Goal: Task Accomplishment & Management: Manage account settings

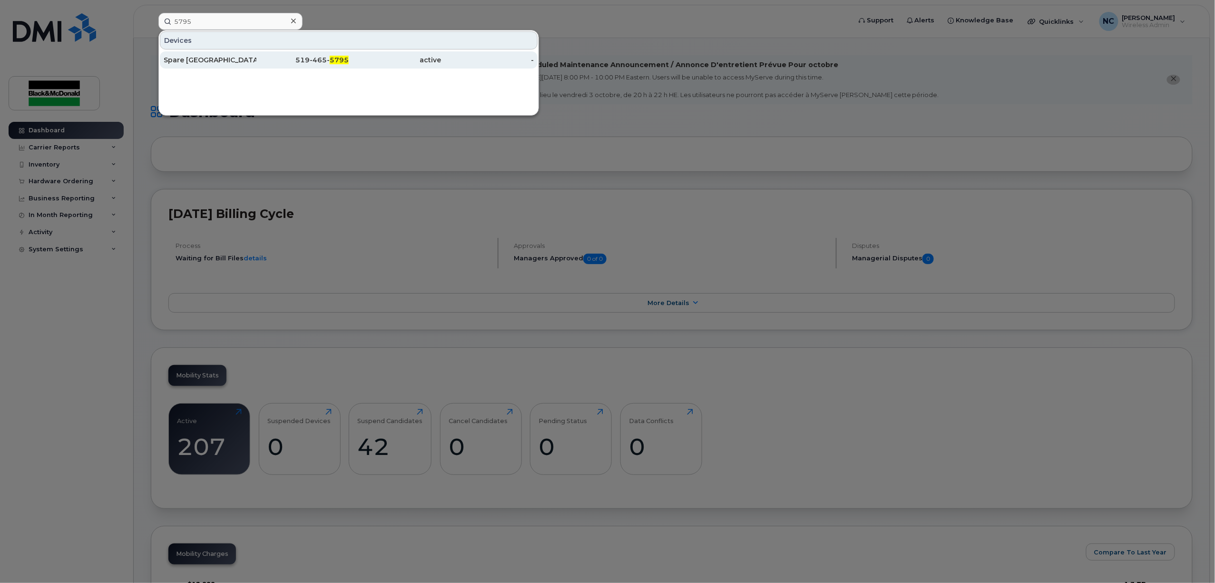
type input "5795"
click at [259, 64] on div "519-465- 5795" at bounding box center [302, 60] width 93 height 10
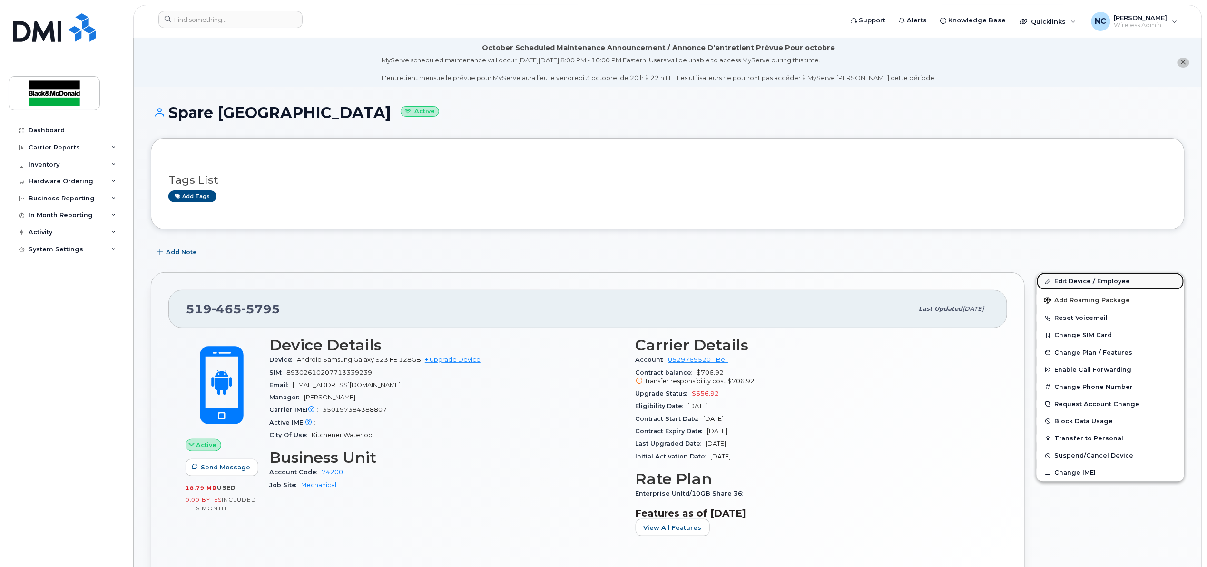
click at [1079, 281] on link "Edit Device / Employee" at bounding box center [1110, 281] width 147 height 17
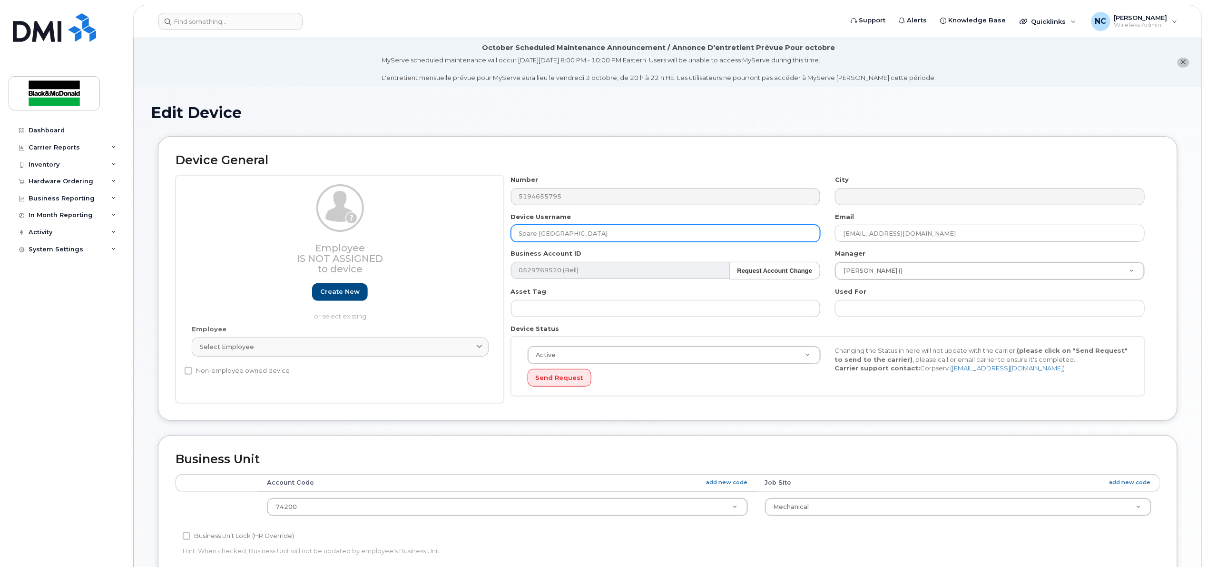
drag, startPoint x: 582, startPoint y: 236, endPoint x: 516, endPoint y: 244, distance: 66.5
click at [498, 255] on div "Employee Is not assigned to device Create new or select existing Employee Selec…" at bounding box center [668, 289] width 984 height 228
type input "[PERSON_NAME]"
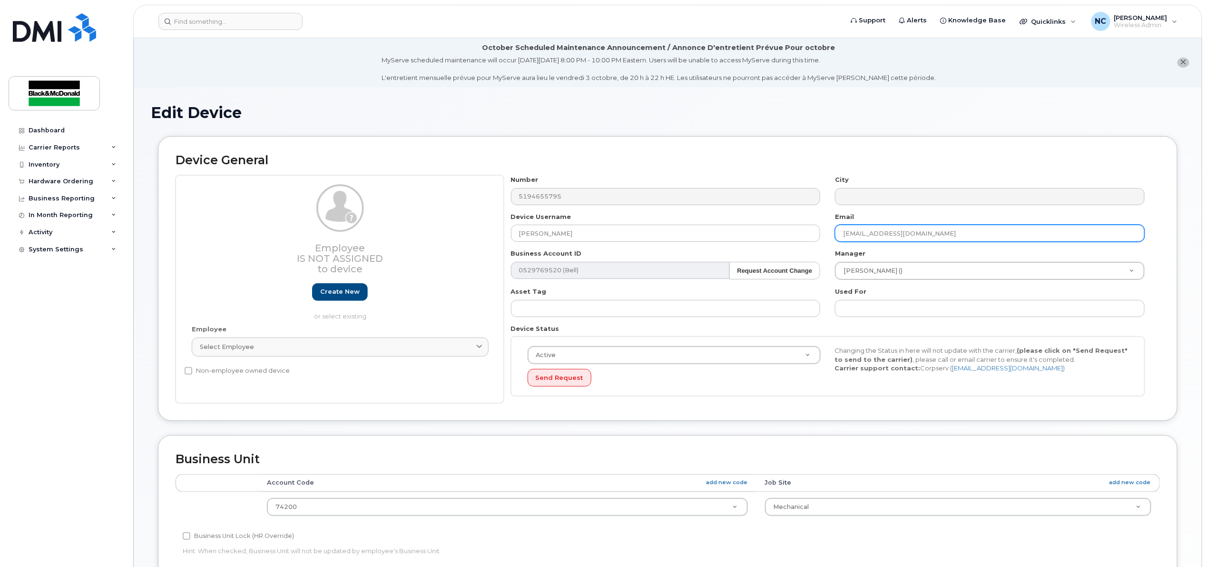
drag, startPoint x: 873, startPoint y: 235, endPoint x: 836, endPoint y: 236, distance: 37.1
click at [832, 241] on div "Email mnaugler@robertsonsite.ca" at bounding box center [990, 227] width 324 height 30
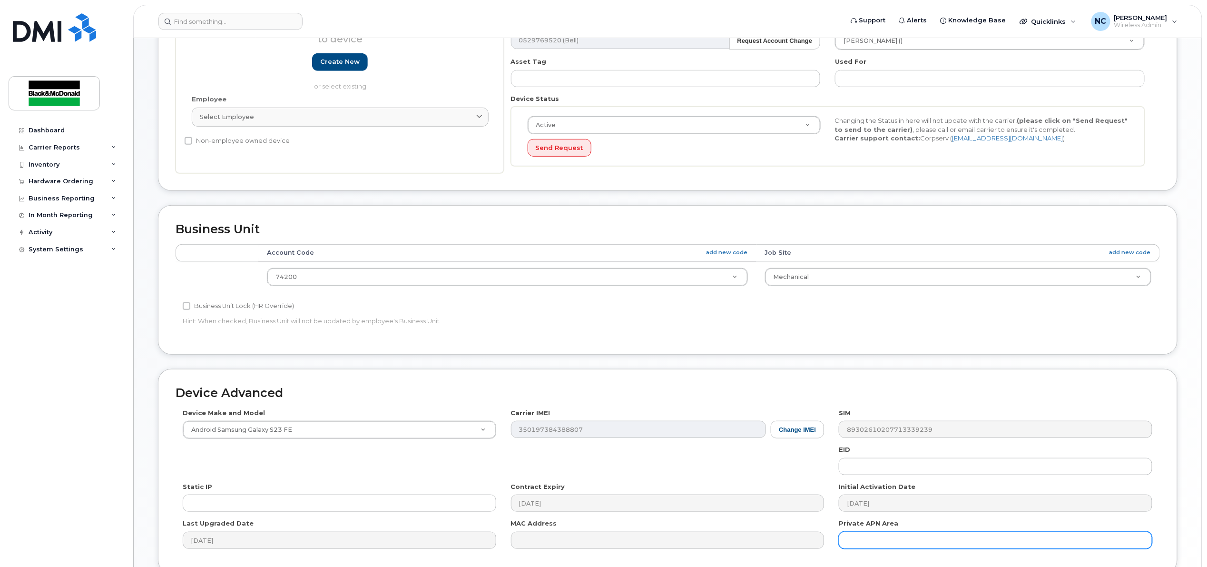
scroll to position [316, 0]
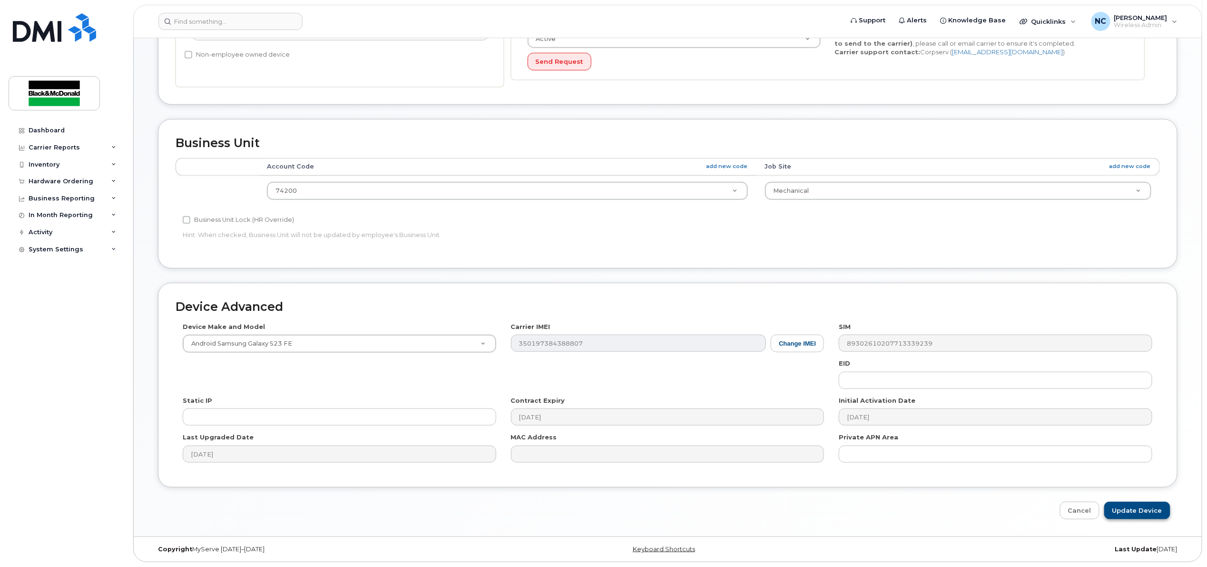
type input "[EMAIL_ADDRESS][DOMAIN_NAME]"
click at [1119, 511] on input "Update Device" at bounding box center [1137, 510] width 66 height 18
type input "Saving..."
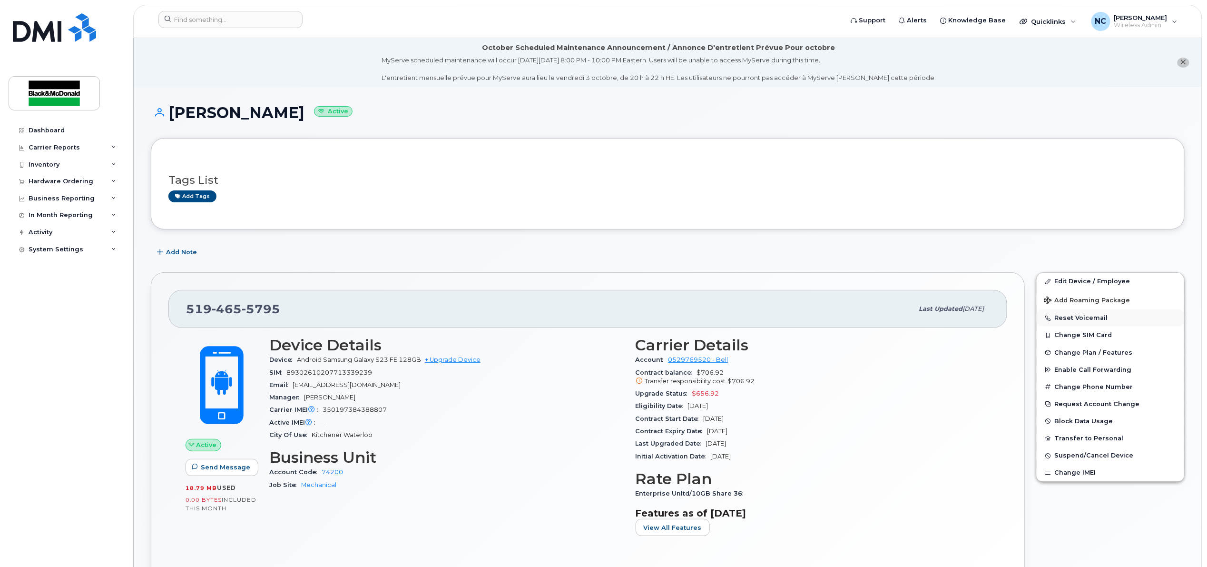
click at [1090, 320] on button "Reset Voicemail" at bounding box center [1110, 317] width 147 height 17
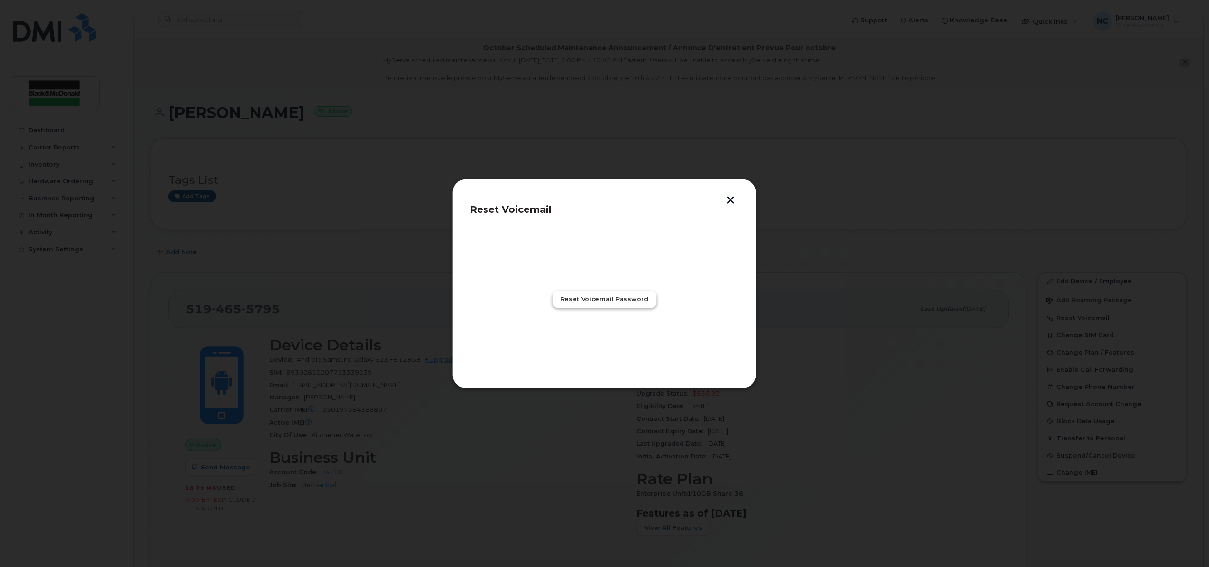
click at [600, 302] on span "Reset Voicemail Password" at bounding box center [605, 298] width 88 height 9
click at [597, 341] on span "Close" at bounding box center [604, 340] width 19 height 9
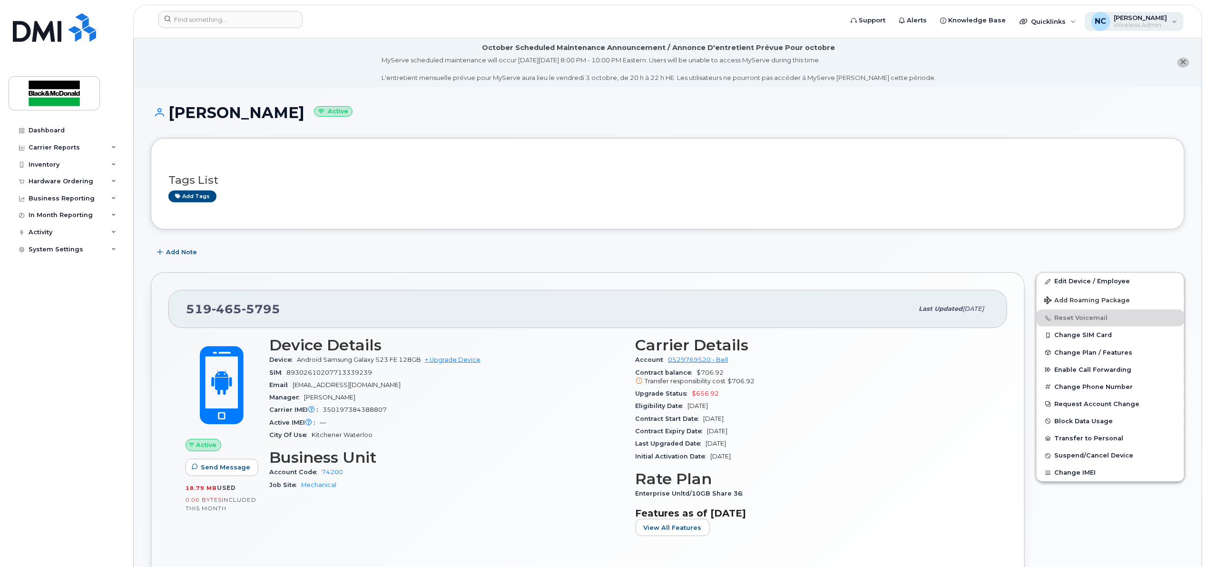
click at [1167, 22] on span "Wireless Admin" at bounding box center [1140, 25] width 53 height 8
click at [1093, 98] on div "Sign out" at bounding box center [1114, 94] width 137 height 18
